Goal: Communication & Community: Answer question/provide support

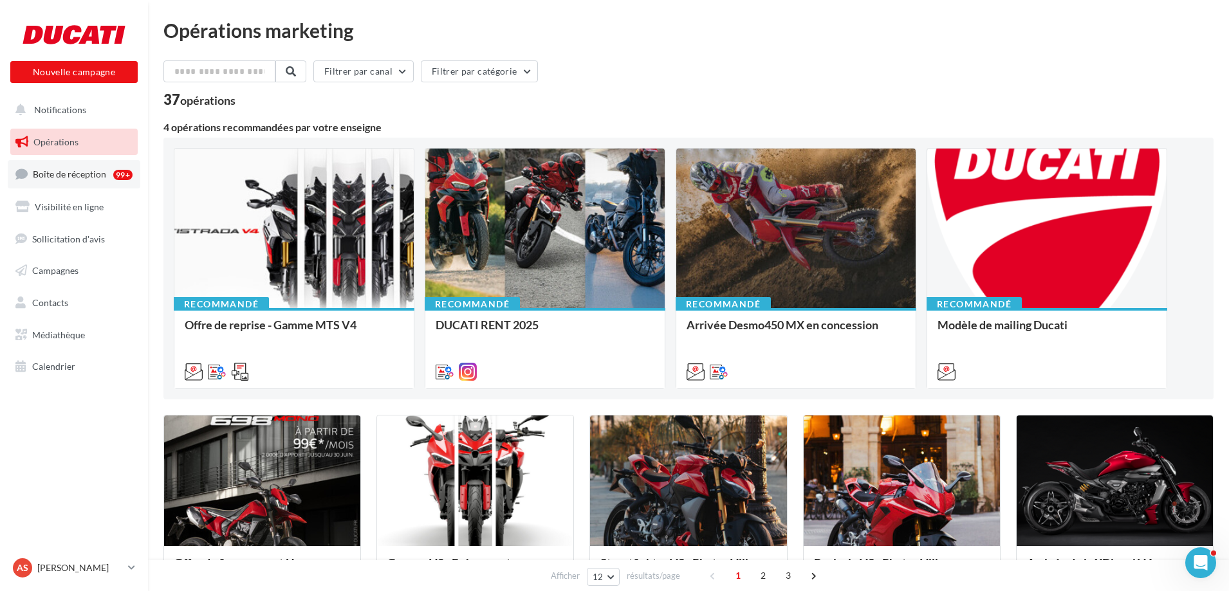
click at [84, 173] on span "Boîte de réception" at bounding box center [69, 174] width 73 height 11
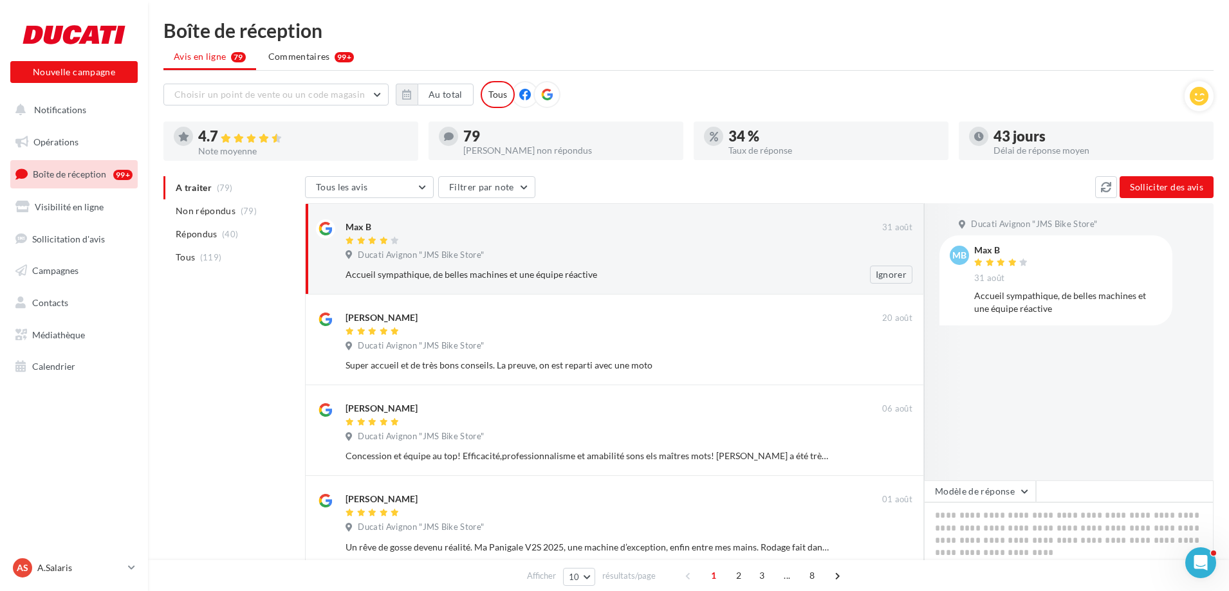
click at [505, 250] on div "Ducati Avignon "JMS Bike Store"" at bounding box center [629, 257] width 567 height 14
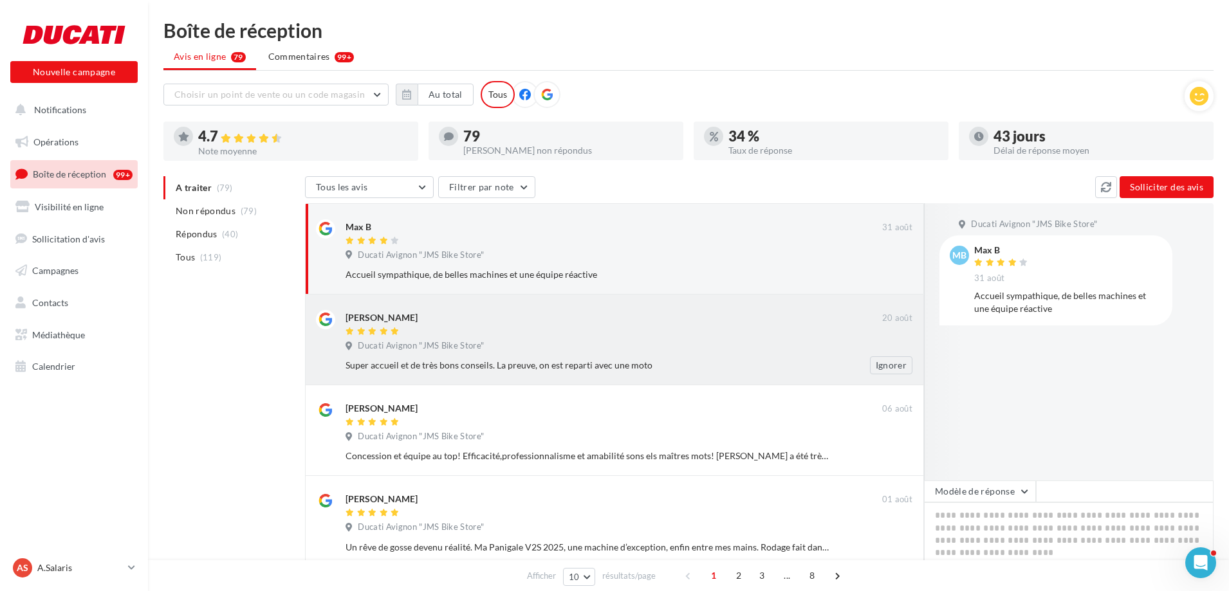
click at [483, 321] on div "Catherine LANDENWETSCH" at bounding box center [614, 317] width 537 height 14
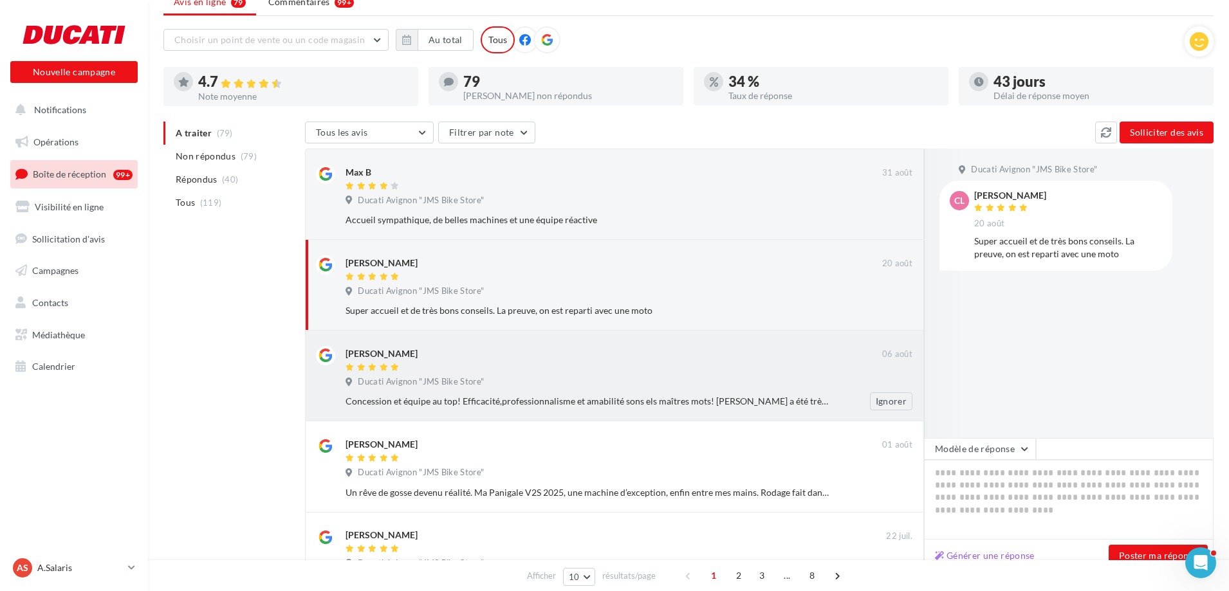
scroll to position [129, 0]
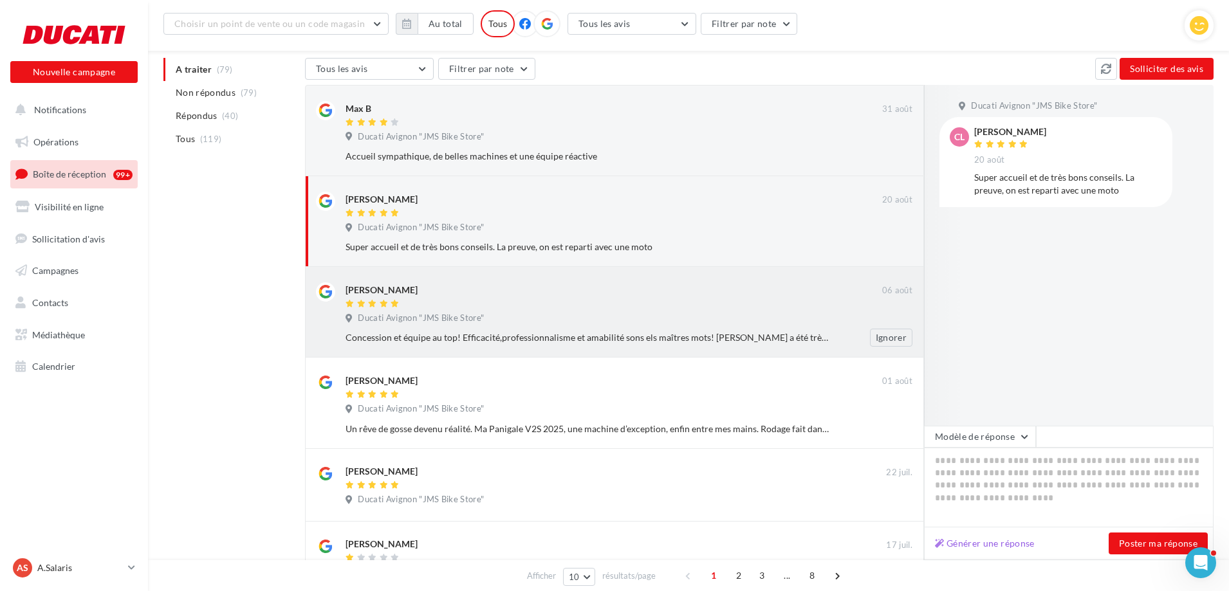
click at [496, 311] on div "Florian Demon 06 août Ducati Avignon "JMS Bike Store" Concession et équipe au t…" at bounding box center [629, 314] width 567 height 64
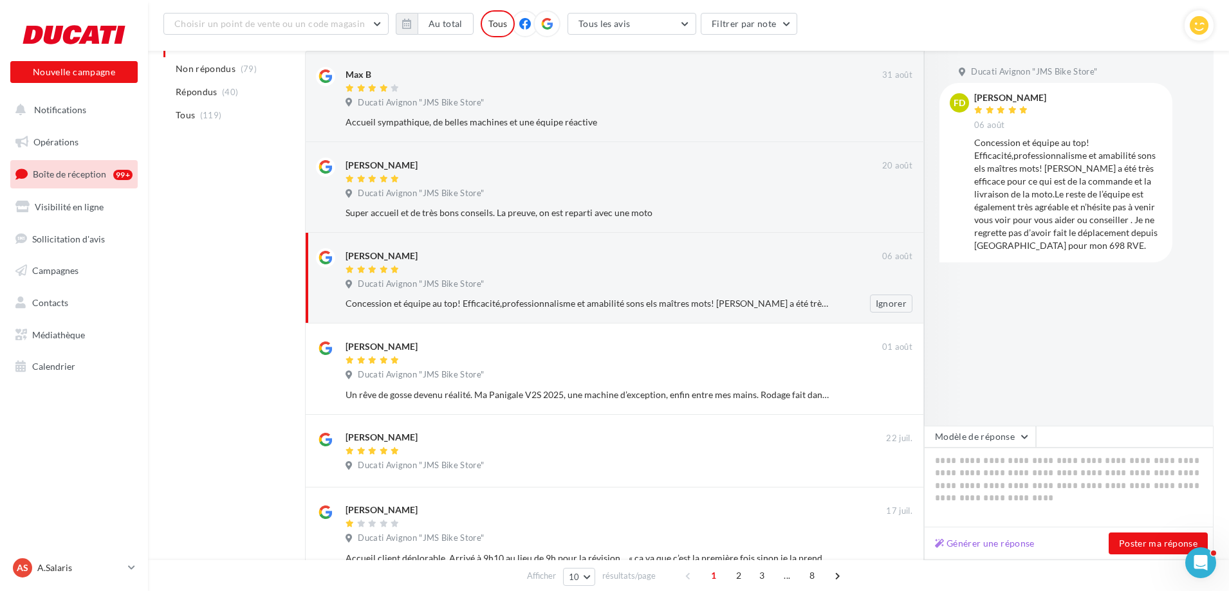
scroll to position [193, 0]
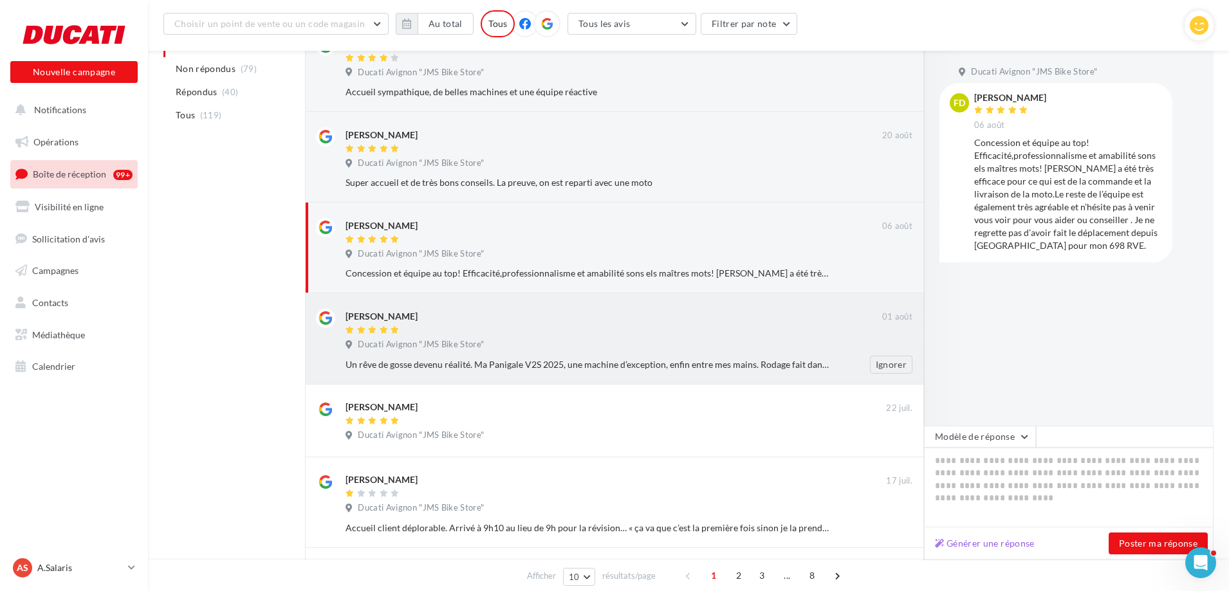
click at [475, 333] on div at bounding box center [614, 331] width 537 height 11
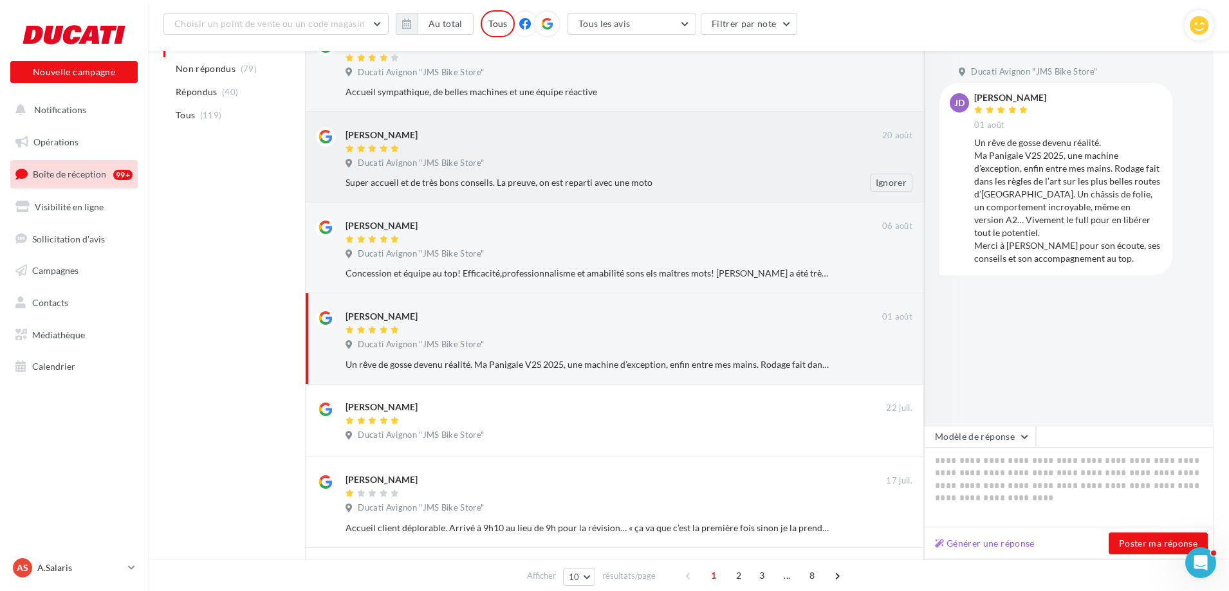
click at [491, 137] on div "Catherine LANDENWETSCH" at bounding box center [614, 134] width 537 height 14
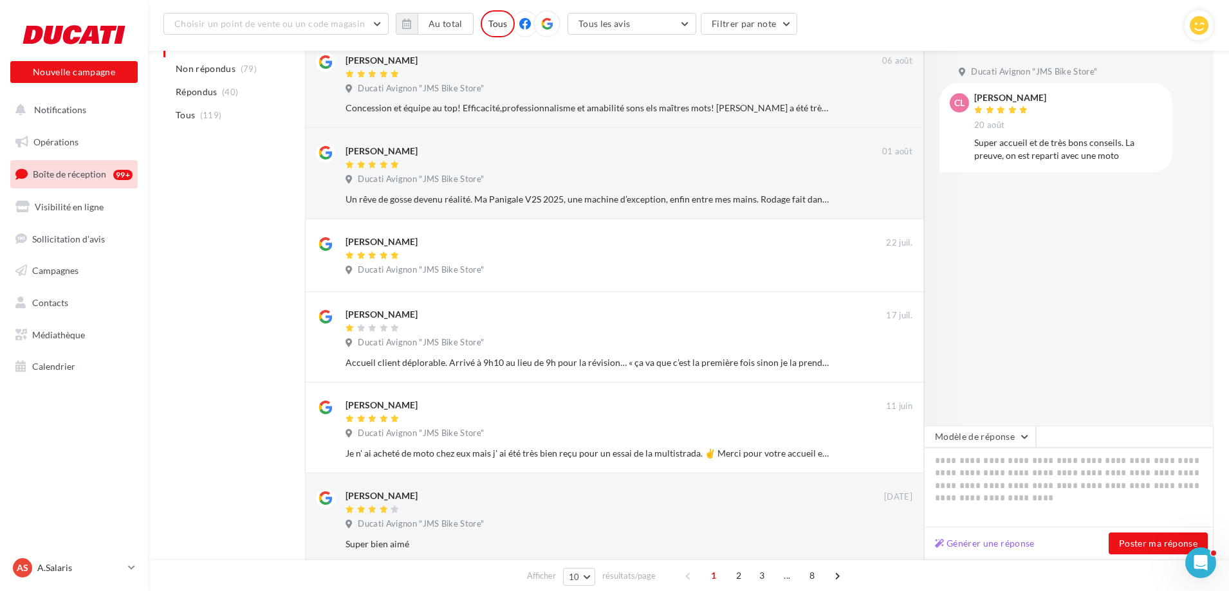
scroll to position [329, 0]
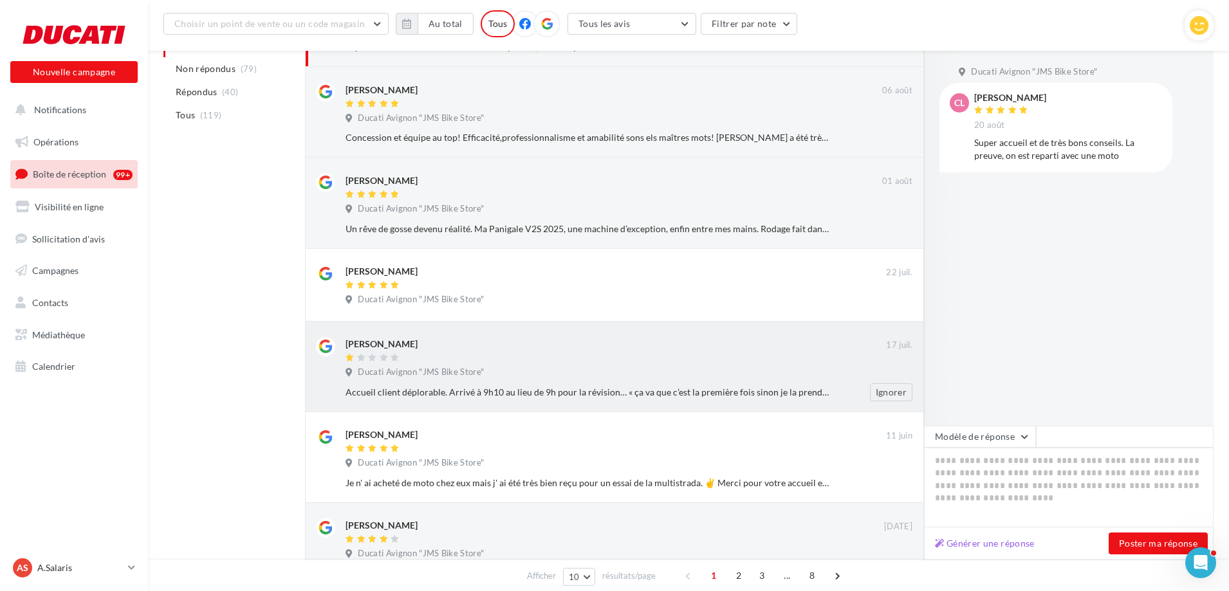
click at [604, 343] on div "Pierre Esperandieu" at bounding box center [616, 344] width 541 height 14
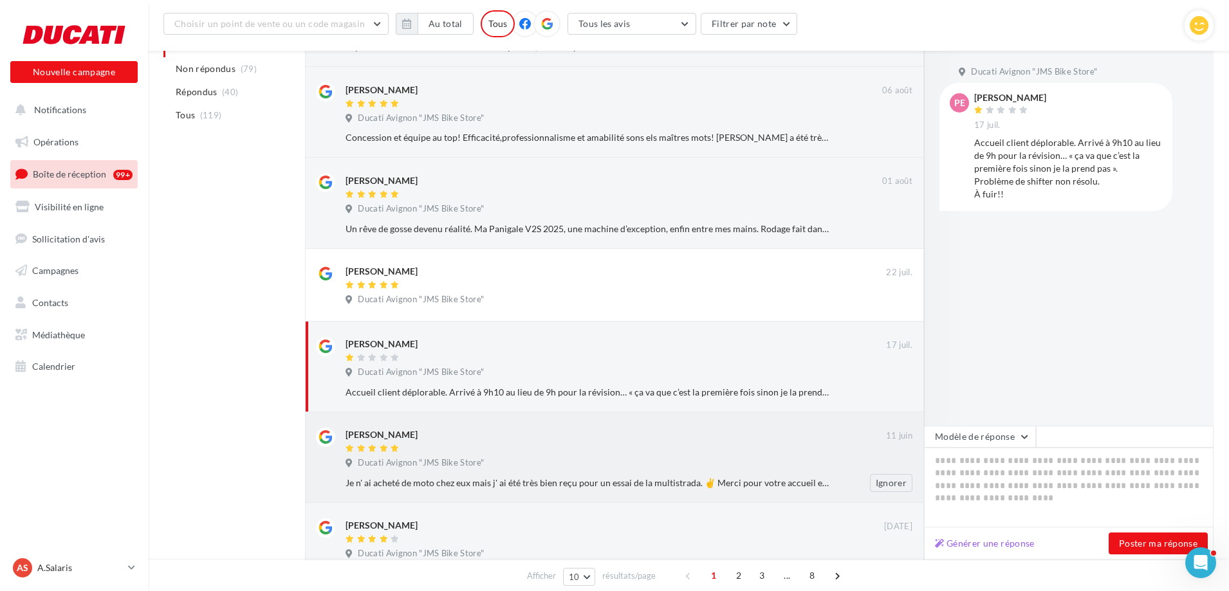
click at [520, 436] on div "Didier Franquebalme" at bounding box center [616, 435] width 541 height 14
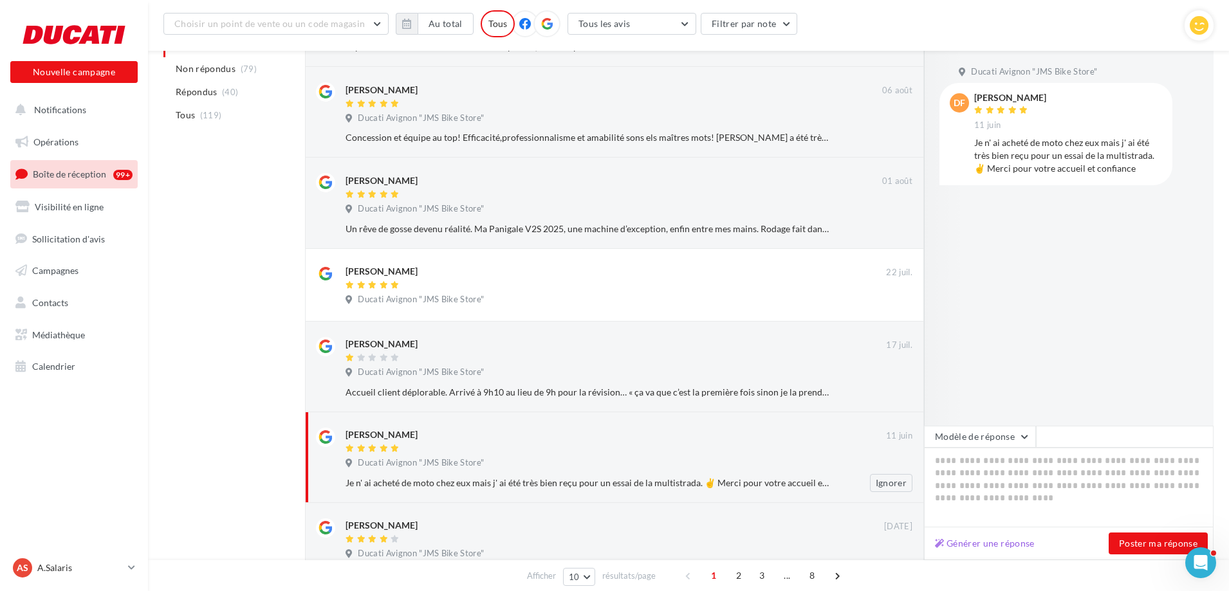
click at [542, 455] on div "Didier Franquebalme 11 juin Ducati Avignon "JMS Bike Store" Je n' ai acheté de …" at bounding box center [629, 460] width 567 height 64
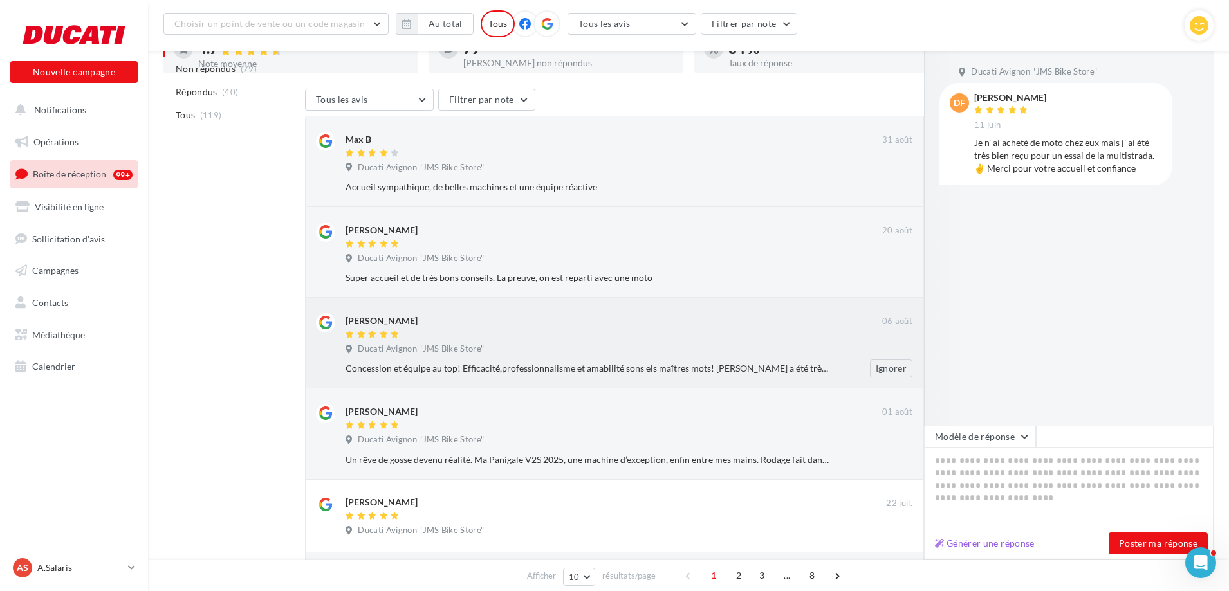
scroll to position [0, 0]
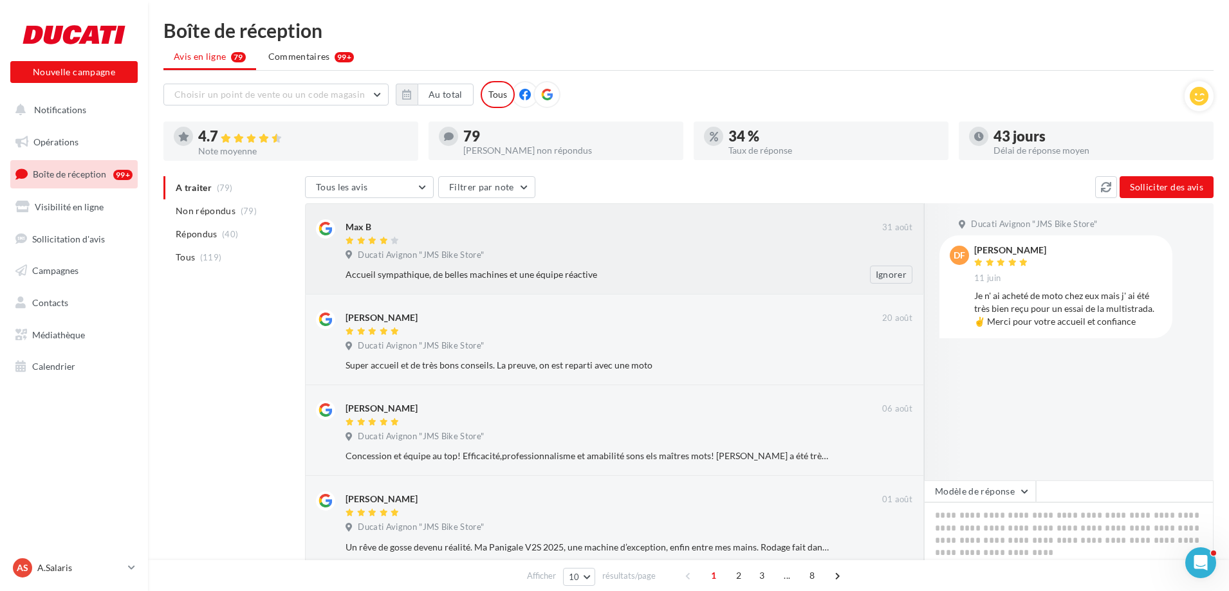
click at [505, 245] on div at bounding box center [614, 241] width 537 height 11
click at [430, 329] on div at bounding box center [614, 332] width 537 height 11
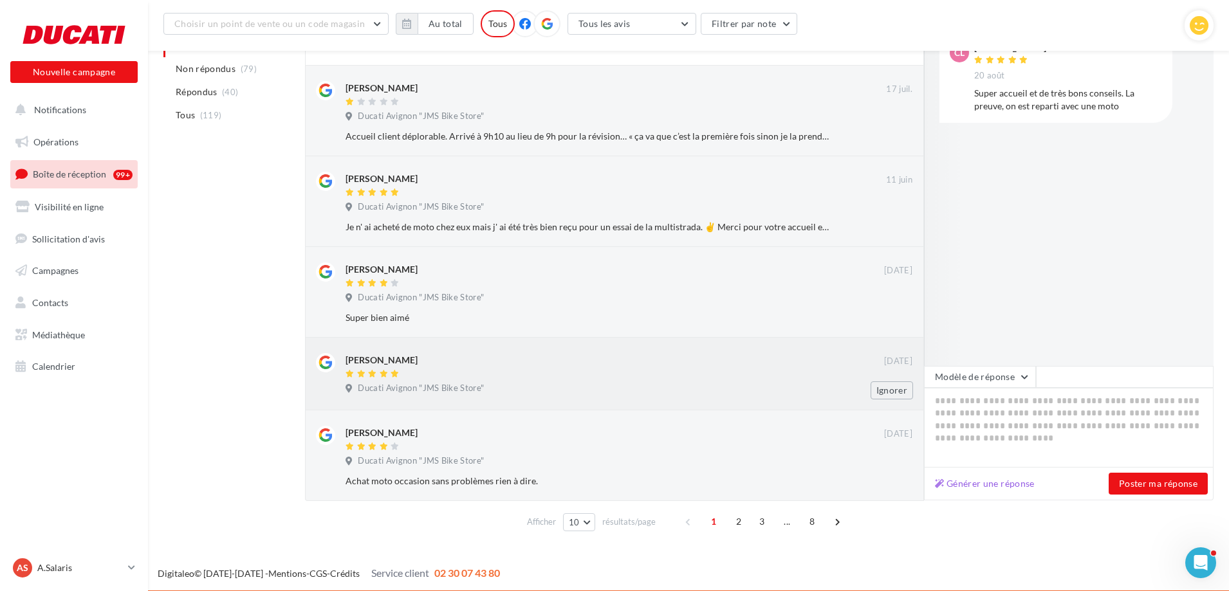
scroll to position [586, 0]
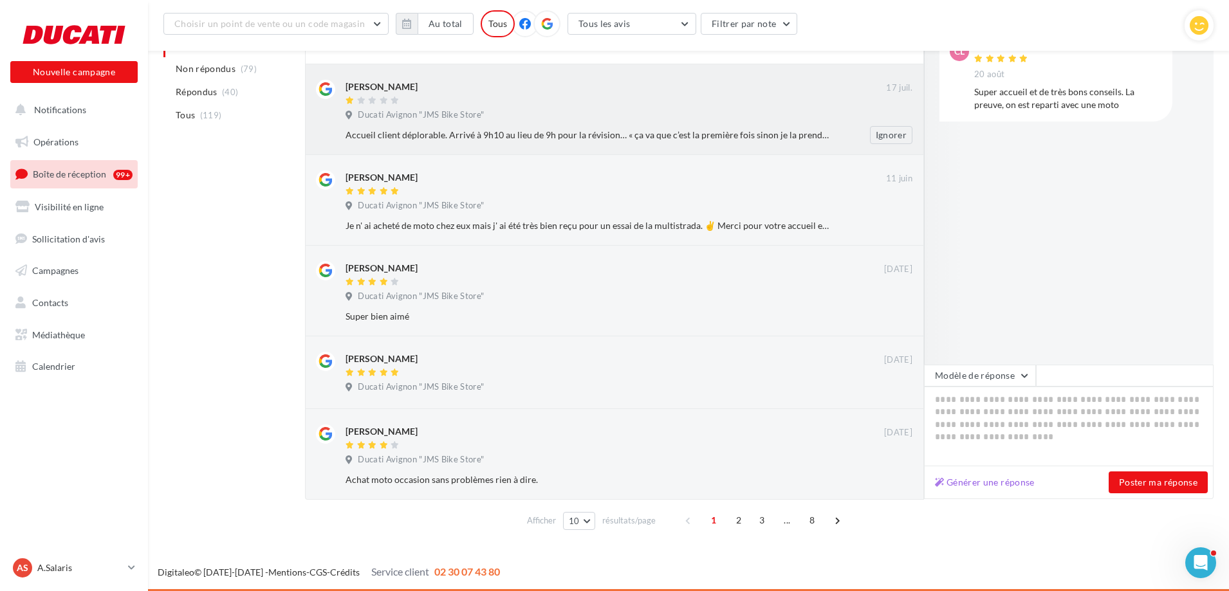
click at [492, 135] on div "Accueil client déplorable. Arrivé à 9h10 au lieu de 9h pour la révision… « ça v…" at bounding box center [587, 135] width 483 height 13
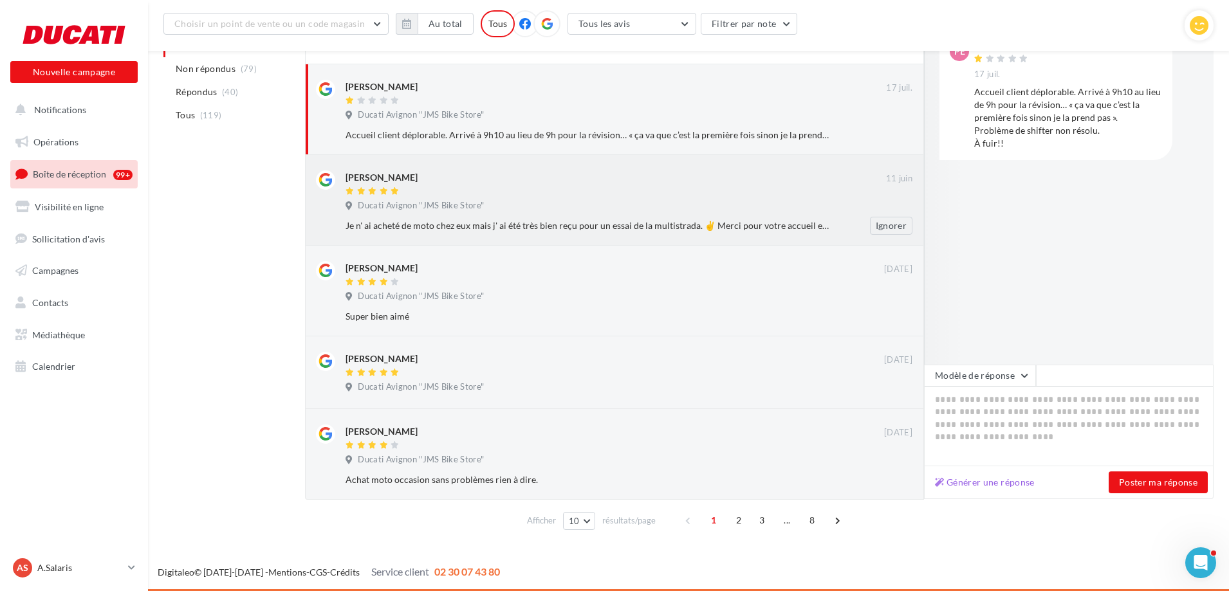
click at [505, 205] on div "Ducati Avignon "JMS Bike Store"" at bounding box center [629, 207] width 567 height 14
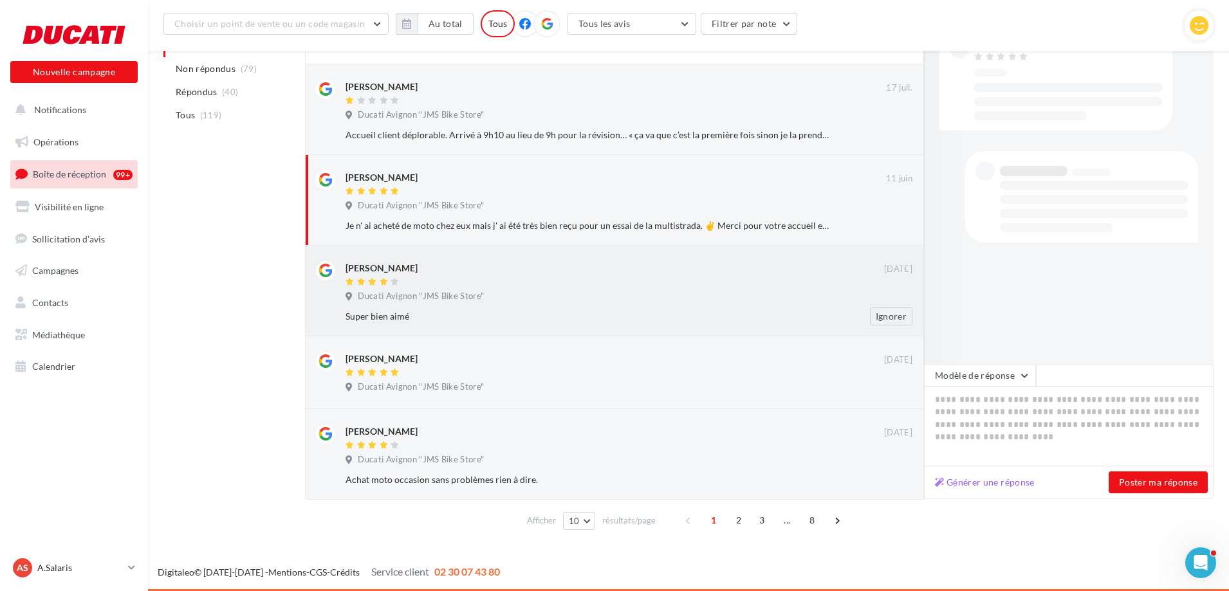
click at [499, 281] on div at bounding box center [615, 282] width 539 height 11
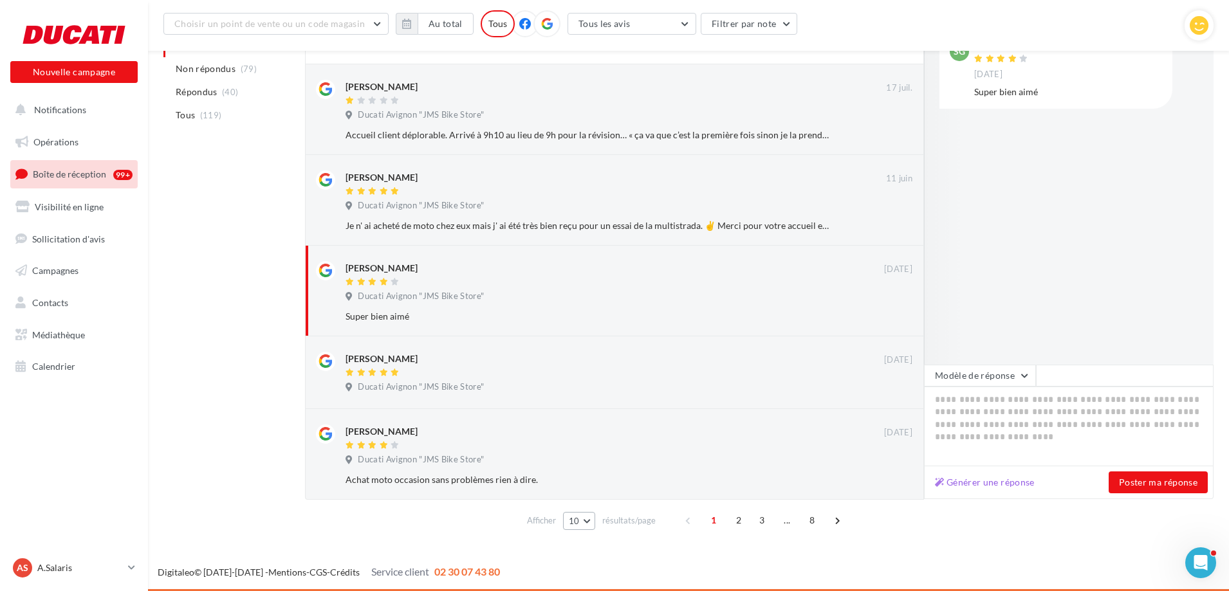
click at [589, 519] on button "10" at bounding box center [579, 521] width 33 height 18
click at [589, 501] on button "50" at bounding box center [608, 497] width 90 height 23
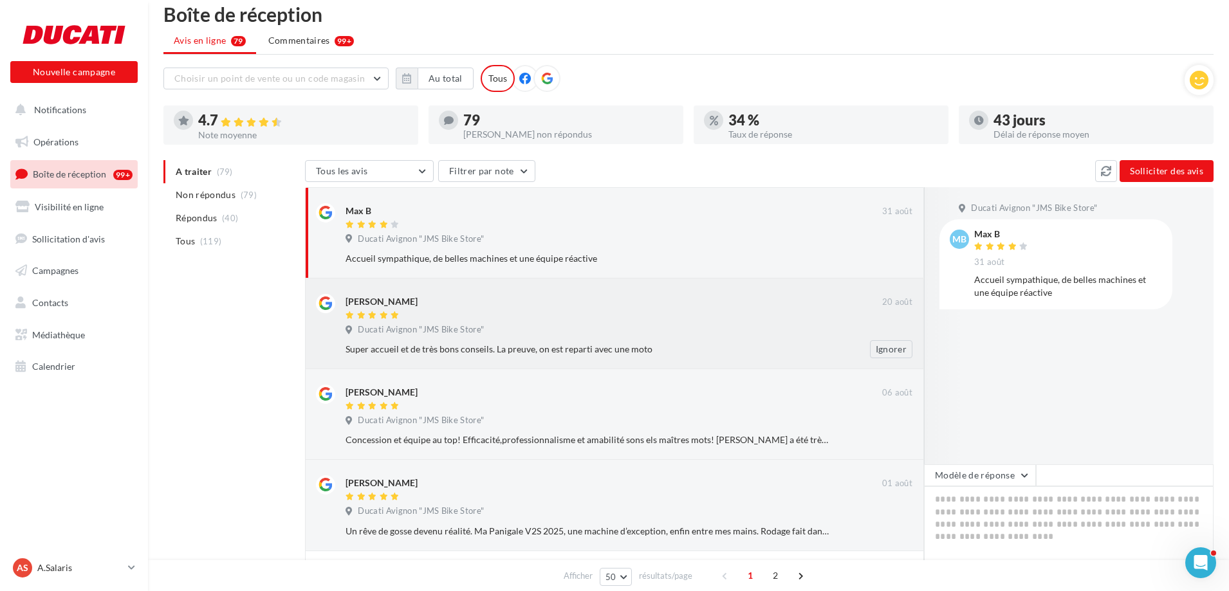
scroll to position [0, 0]
